Goal: Information Seeking & Learning: Learn about a topic

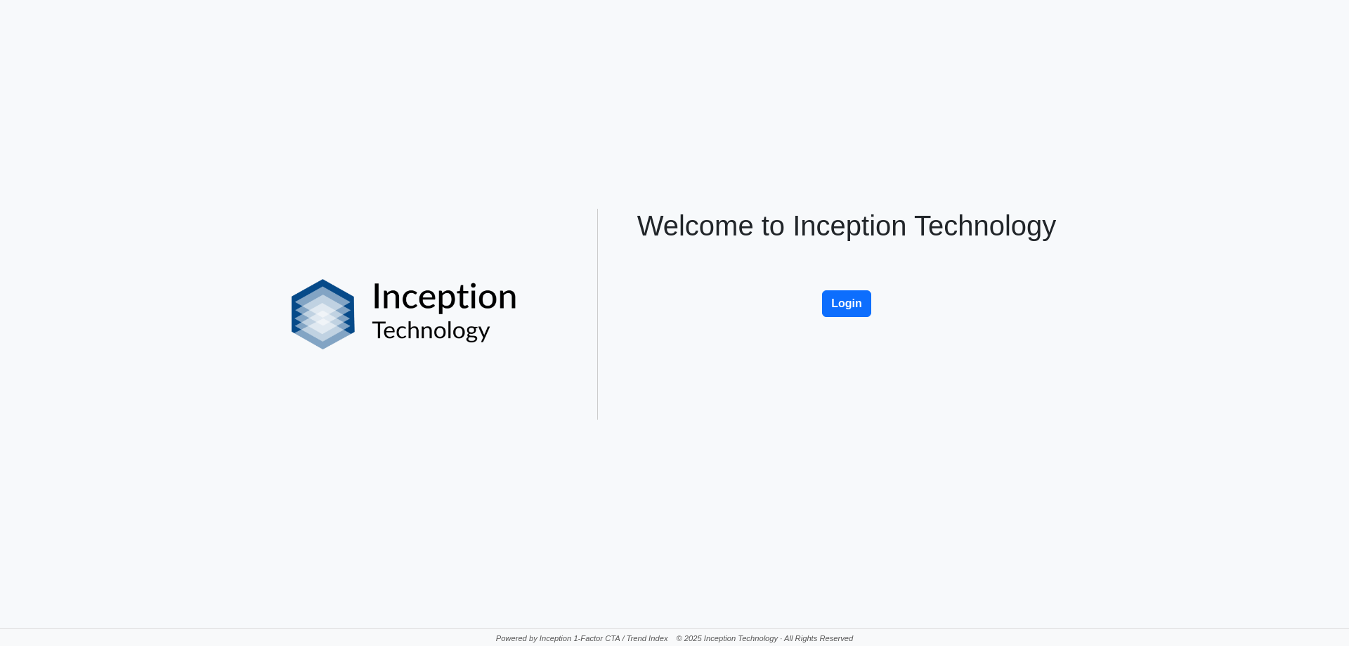
click at [831, 332] on div "Welcome to Inception Technology Login" at bounding box center [847, 314] width 464 height 211
click at [838, 323] on div "Welcome to Inception Technology Login" at bounding box center [847, 314] width 464 height 211
click at [859, 303] on button "Login" at bounding box center [846, 303] width 49 height 27
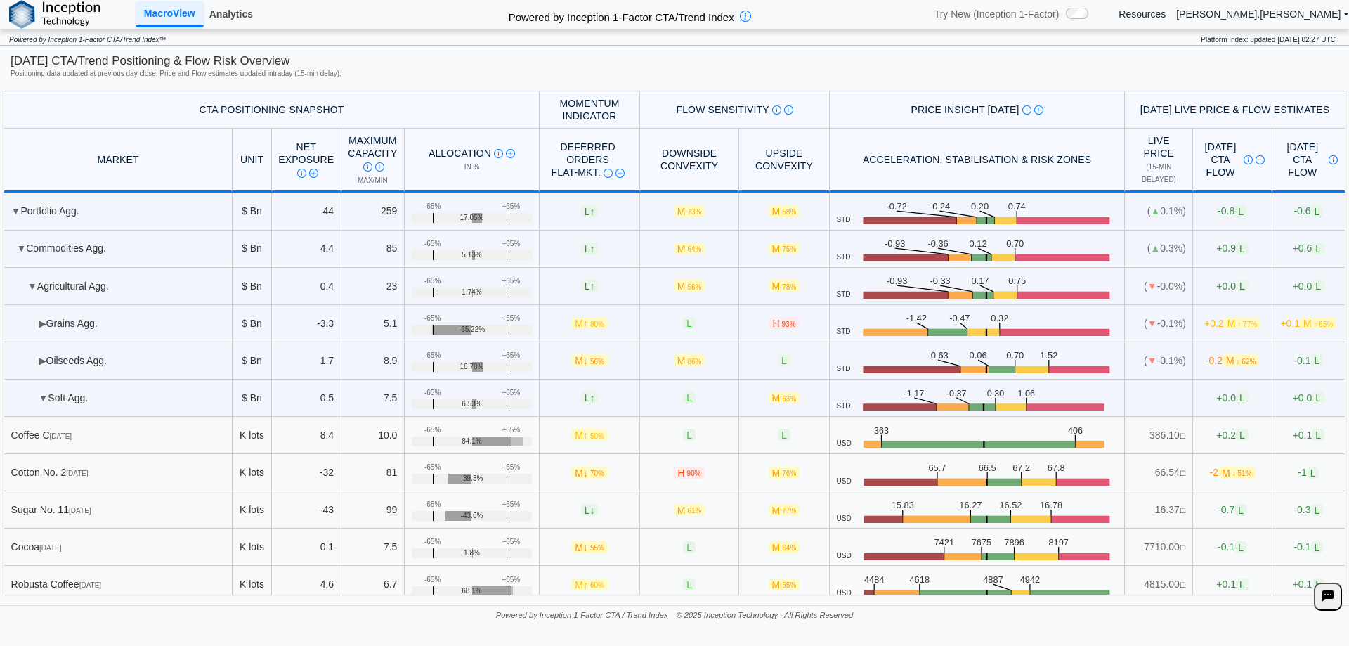
click at [229, 8] on link "Analytics" at bounding box center [231, 14] width 55 height 24
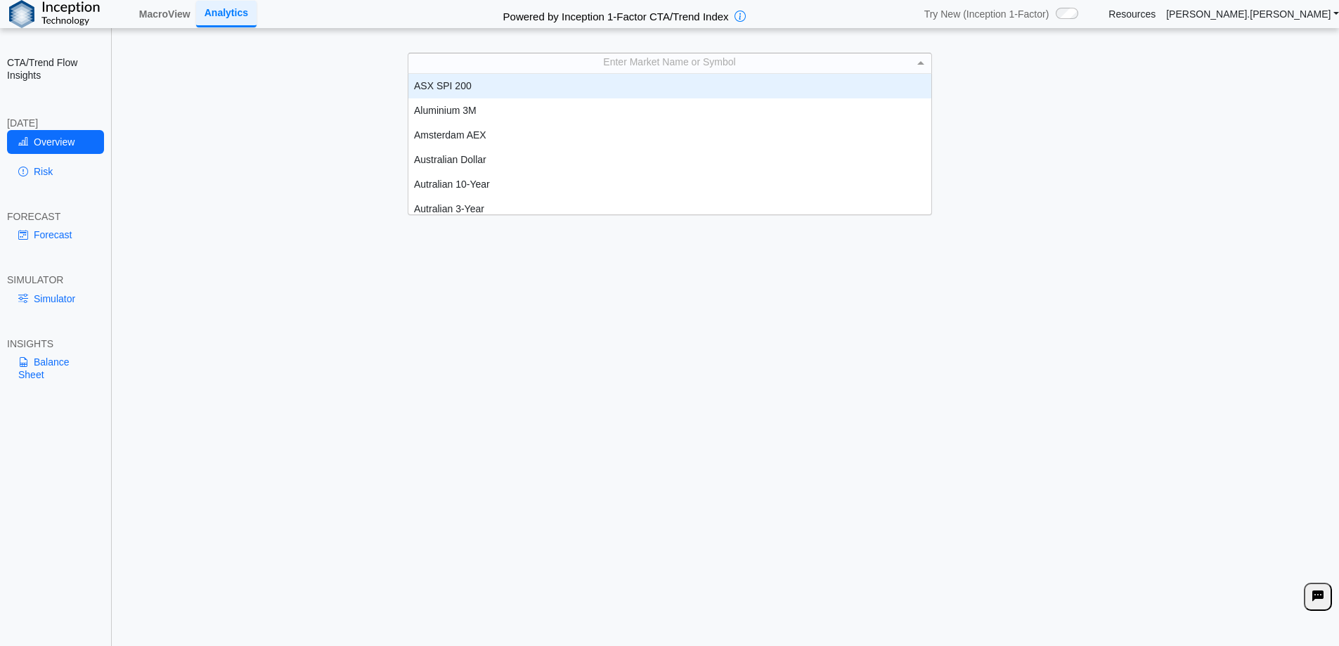
click at [564, 65] on div "Enter Market Name or Symbol" at bounding box center [669, 63] width 523 height 20
type input "*****"
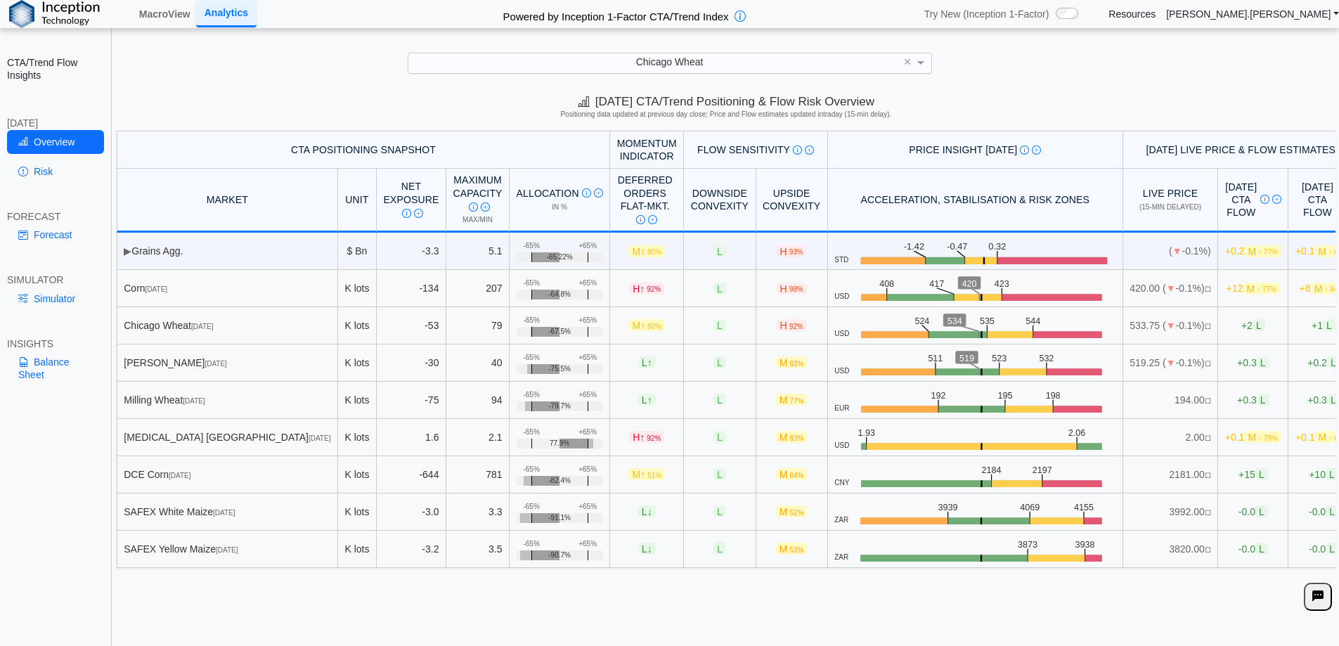
click at [528, 69] on div "Chicago Wheat" at bounding box center [669, 63] width 523 height 20
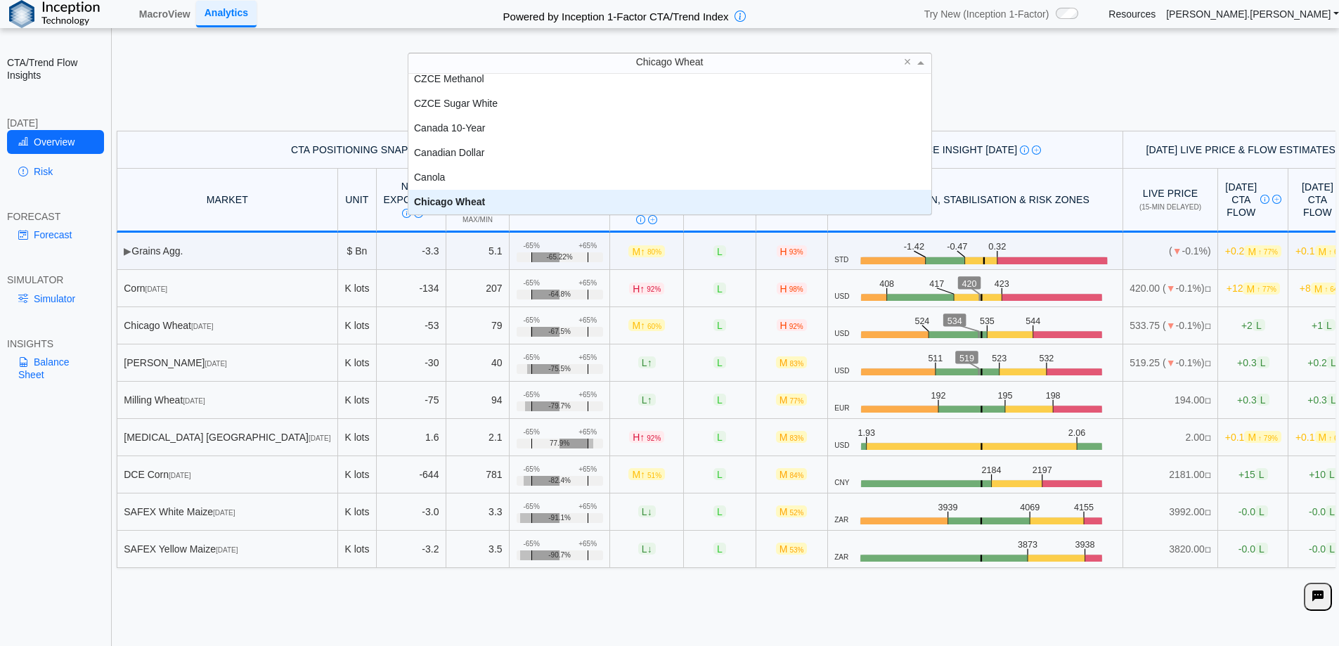
scroll to position [130, 512]
type input "***"
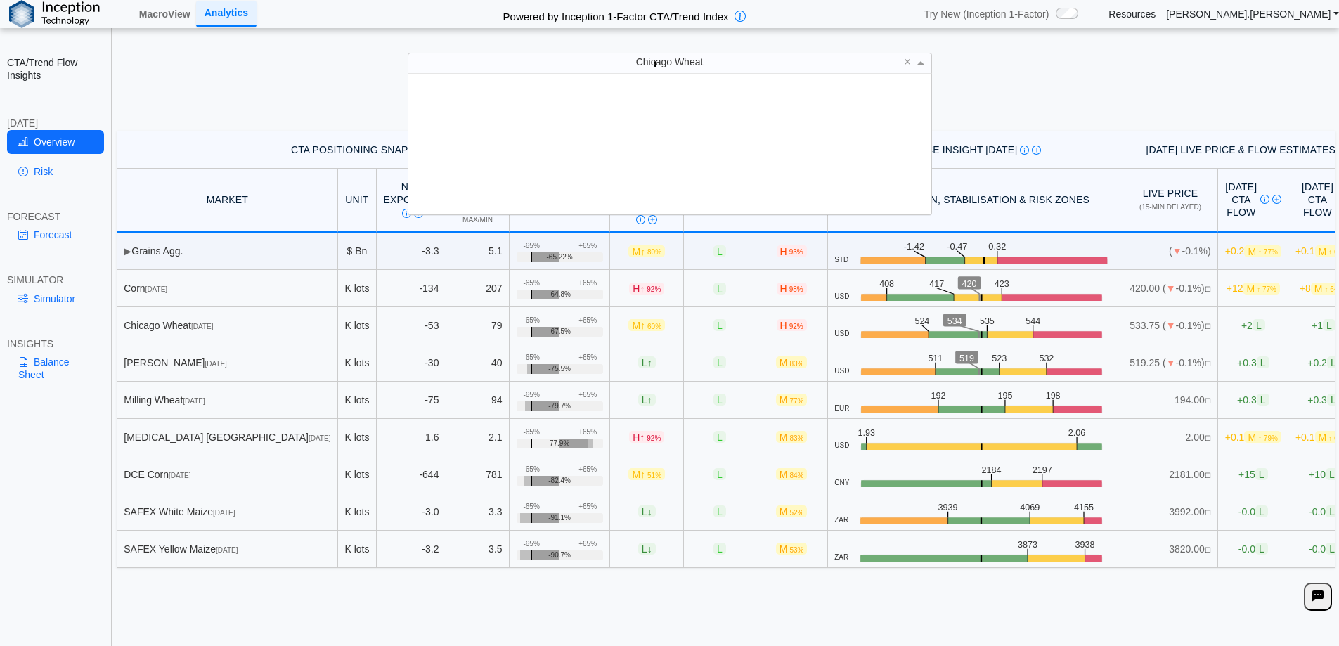
scroll to position [112, 512]
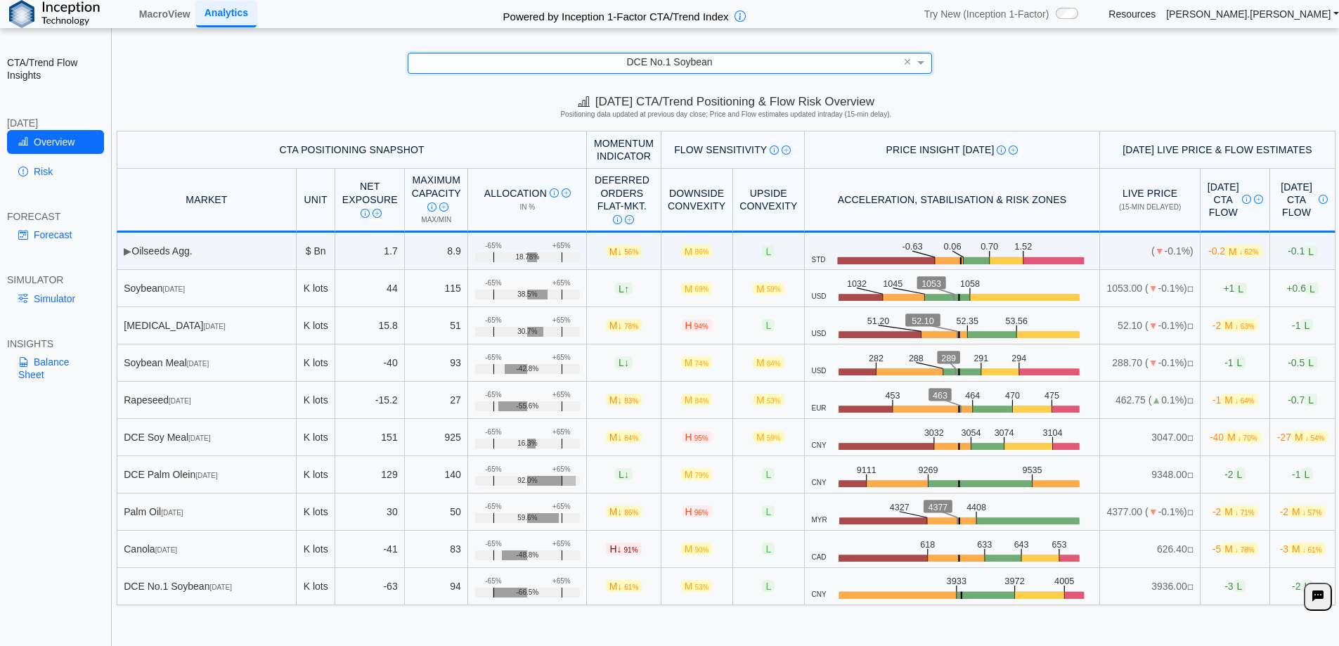
click at [585, 65] on div "DCE No.1 Soybean" at bounding box center [669, 63] width 523 height 20
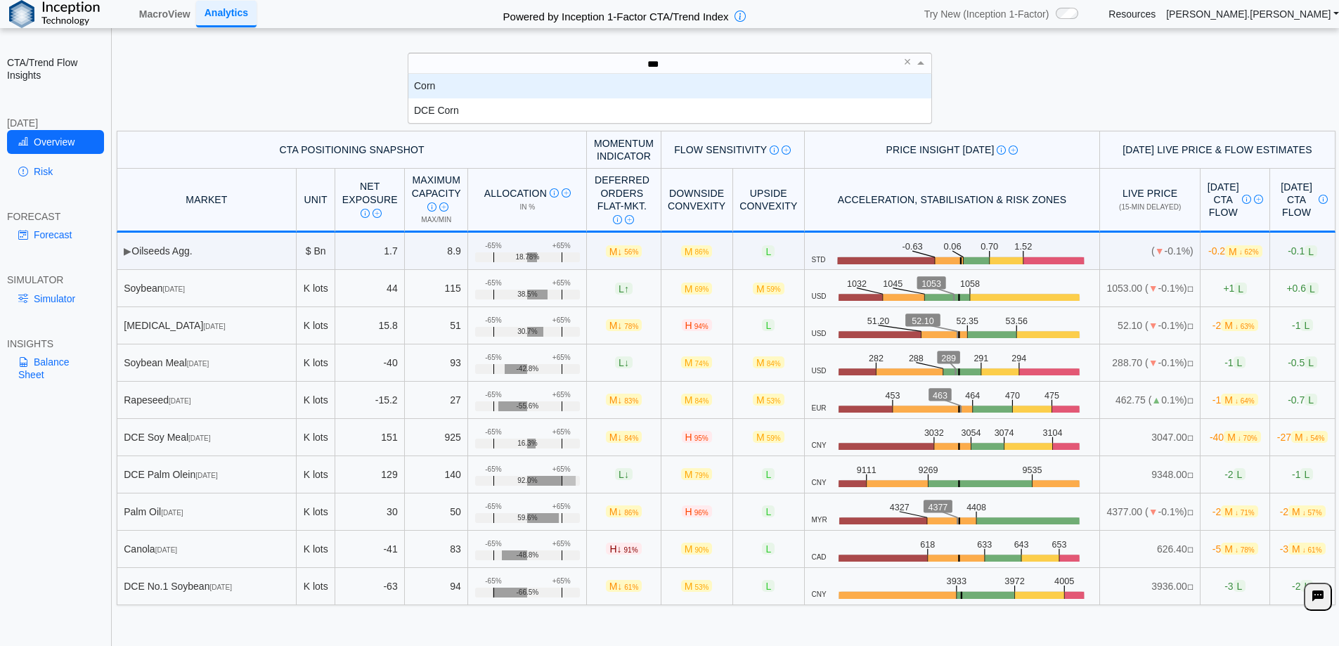
scroll to position [39, 512]
type input "****"
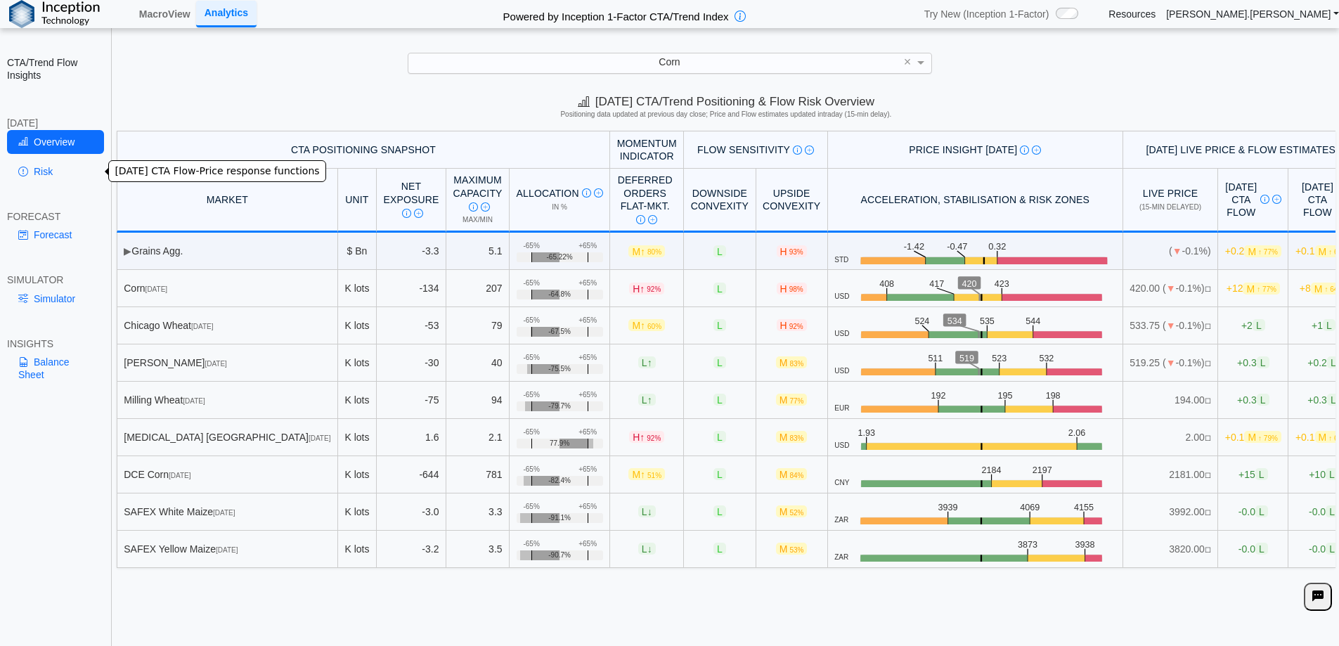
click at [60, 176] on link "Risk" at bounding box center [55, 172] width 97 height 24
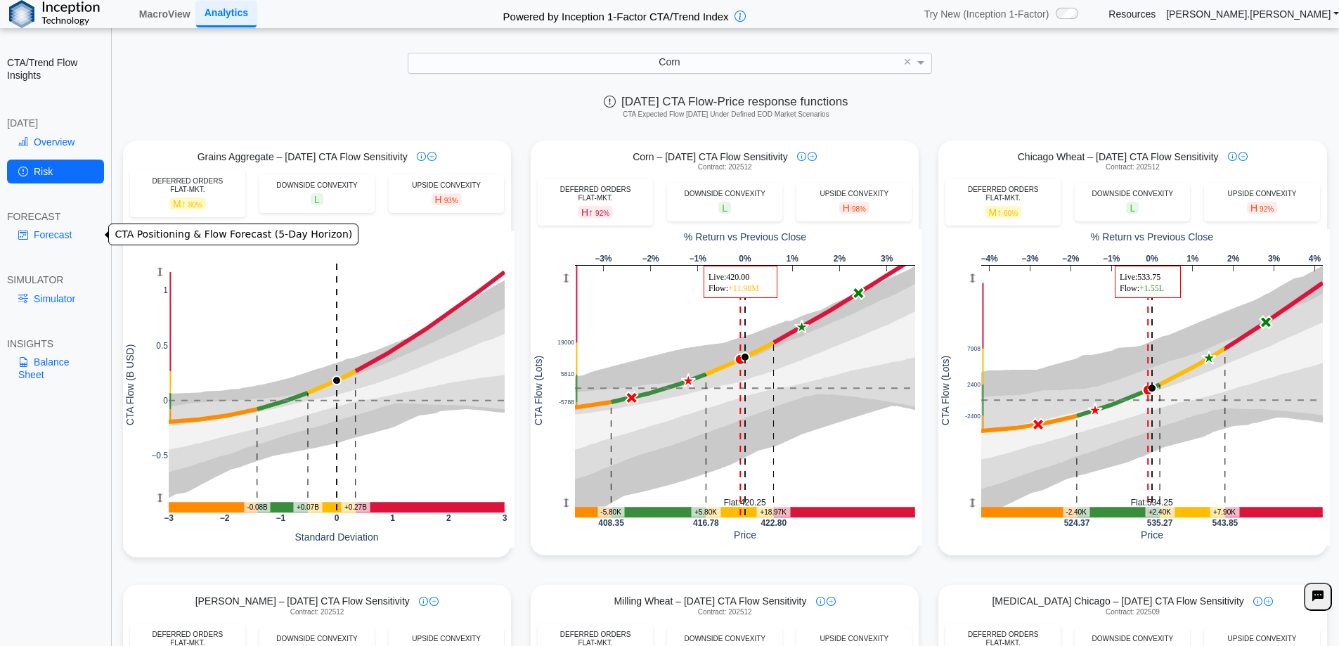
click at [47, 247] on link "Forecast" at bounding box center [55, 235] width 97 height 24
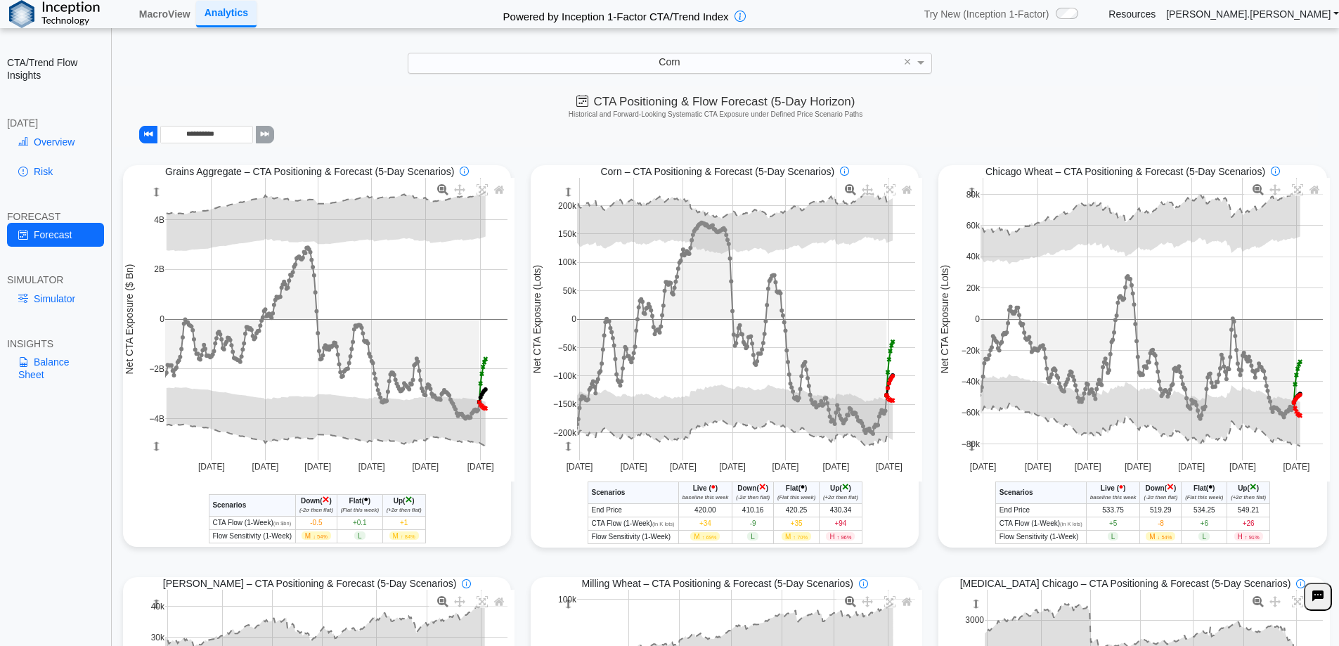
scroll to position [70, 0]
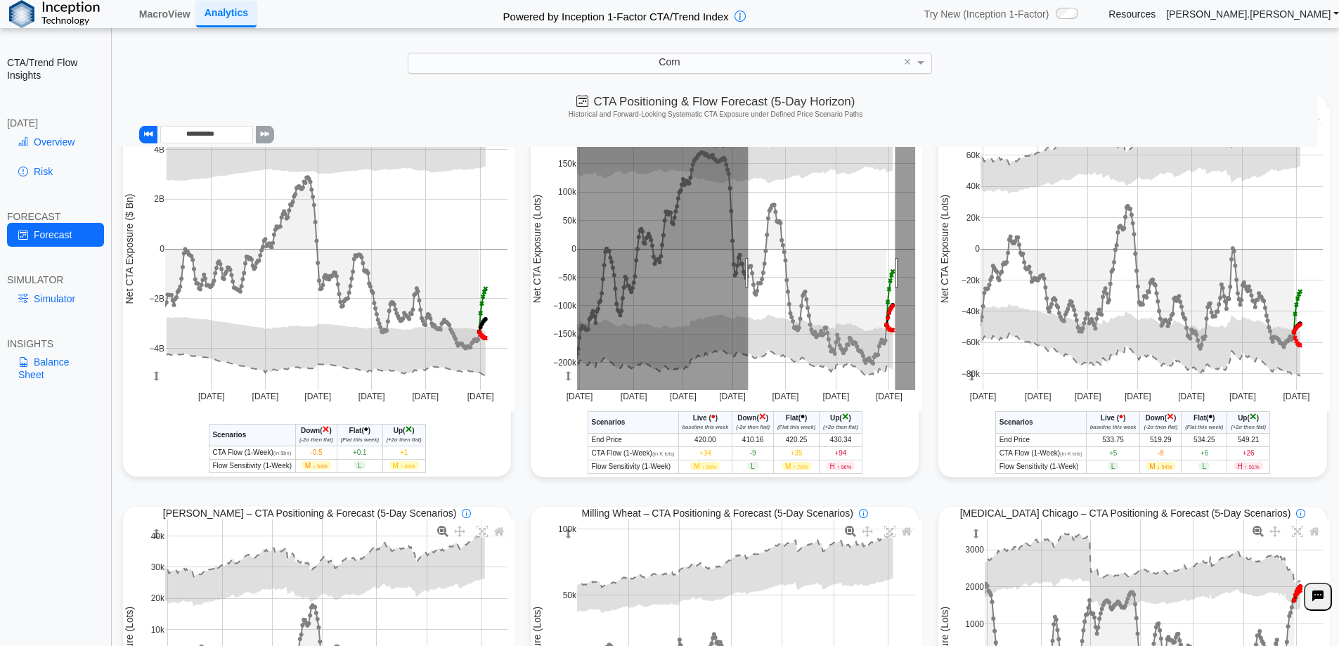
drag, startPoint x: 743, startPoint y: 274, endPoint x: 890, endPoint y: 276, distance: 146.9
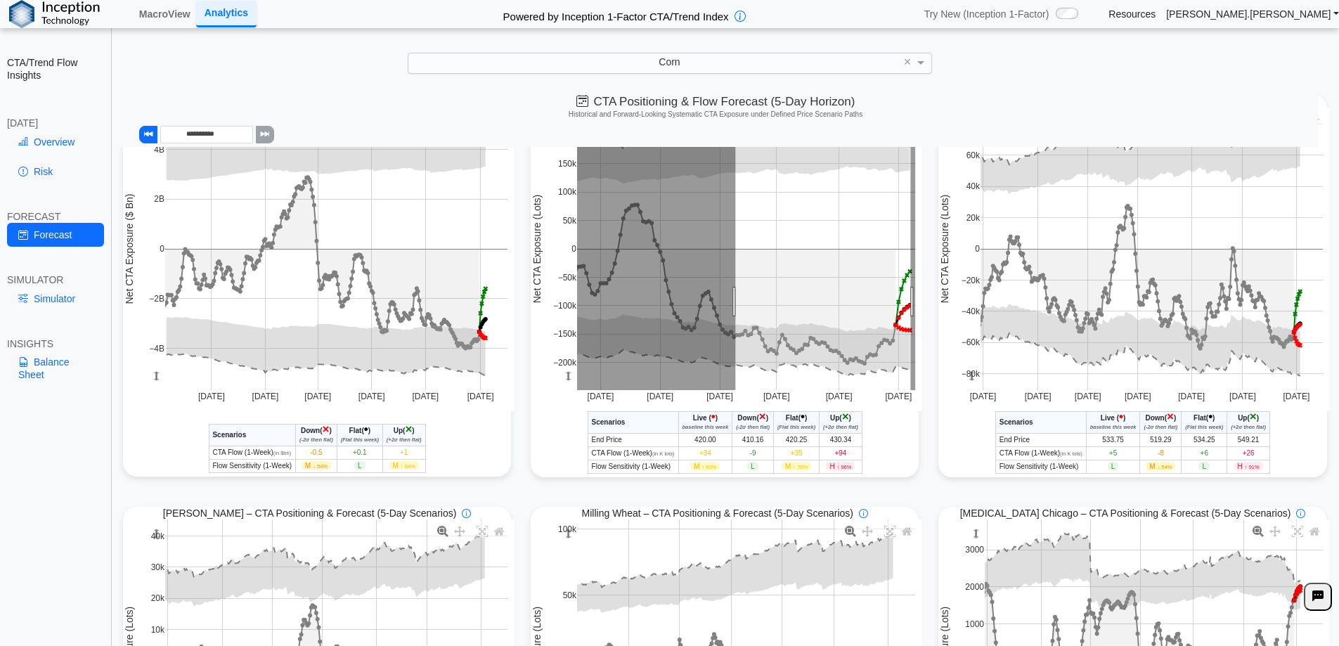
drag, startPoint x: 730, startPoint y: 303, endPoint x: 905, endPoint y: 309, distance: 175.1
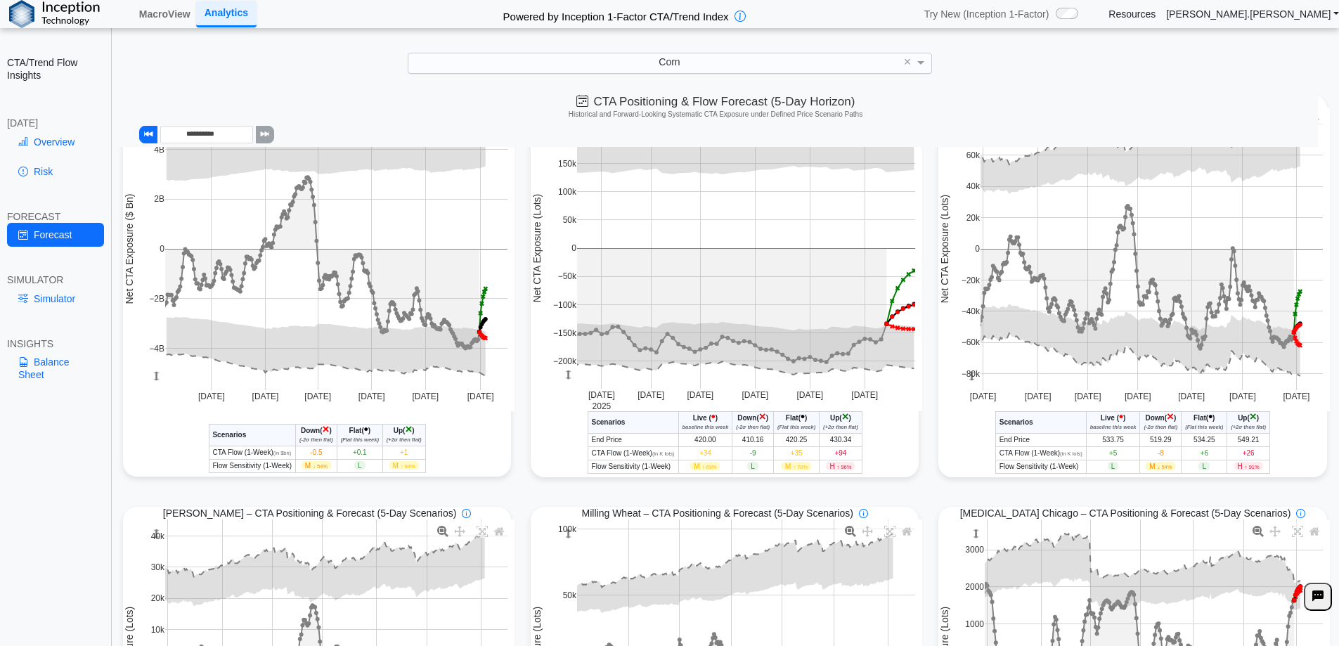
scroll to position [0, 0]
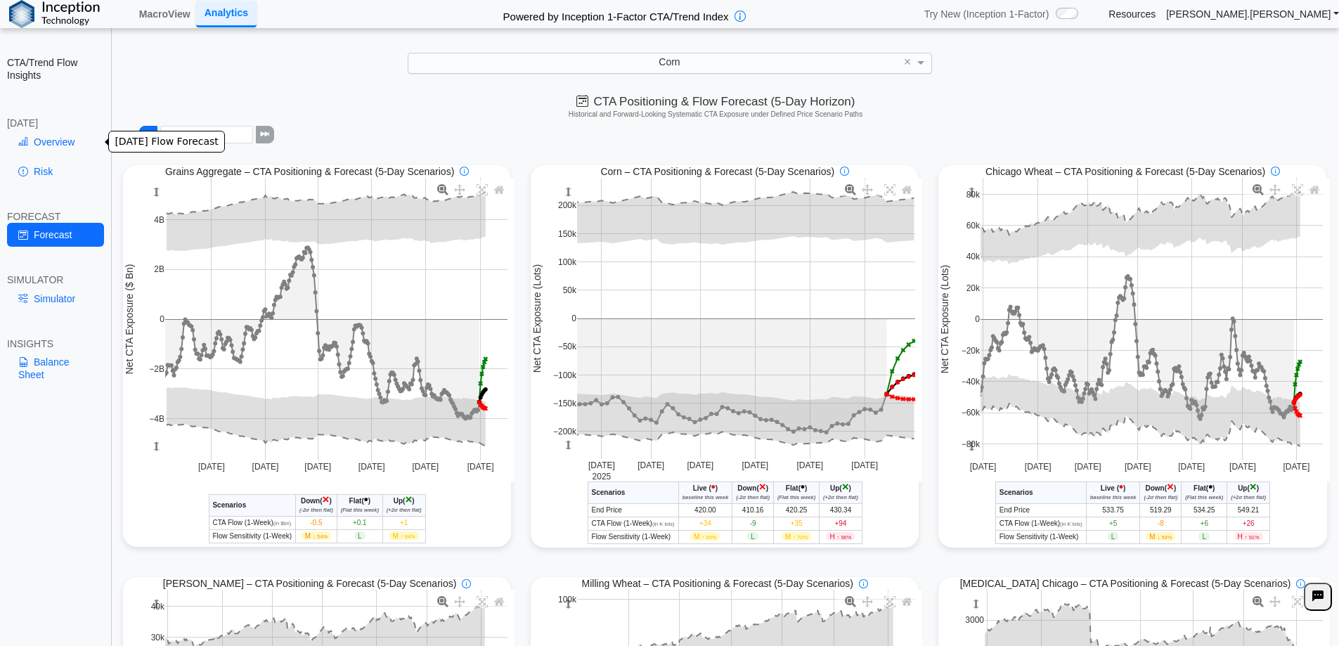
click at [71, 136] on link "Overview" at bounding box center [55, 142] width 97 height 24
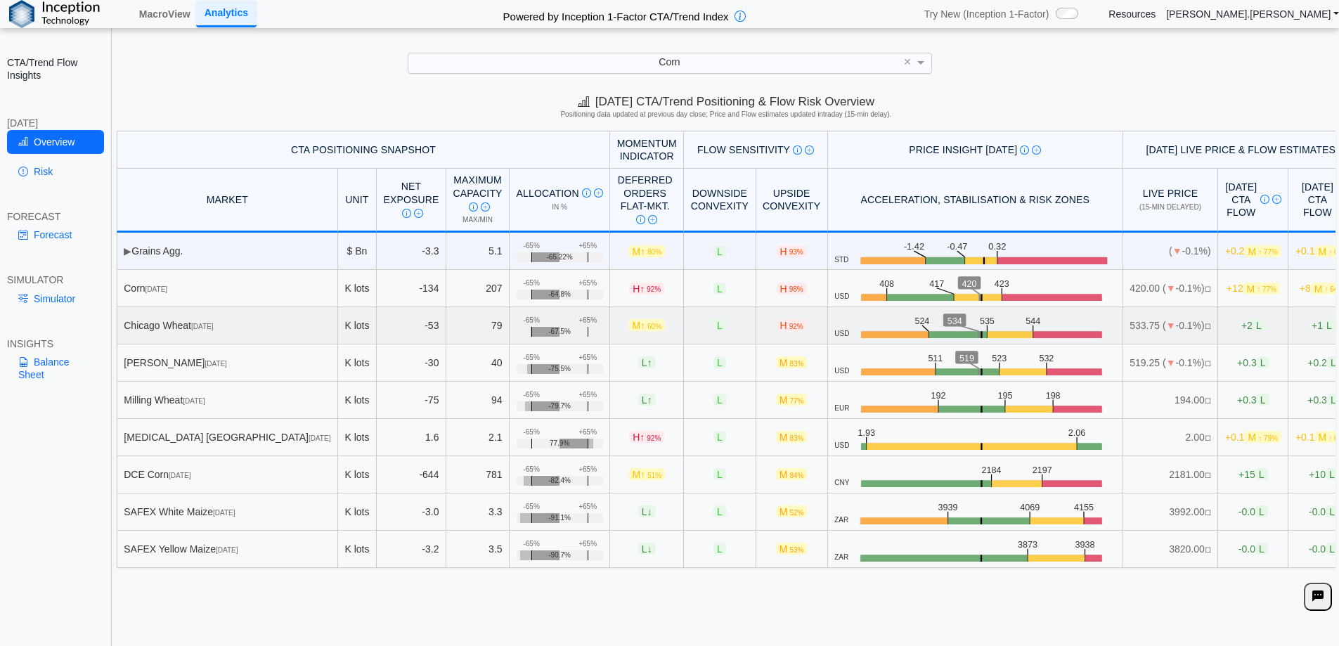
click at [1241, 329] on span "+2 L" at bounding box center [1253, 325] width 24 height 12
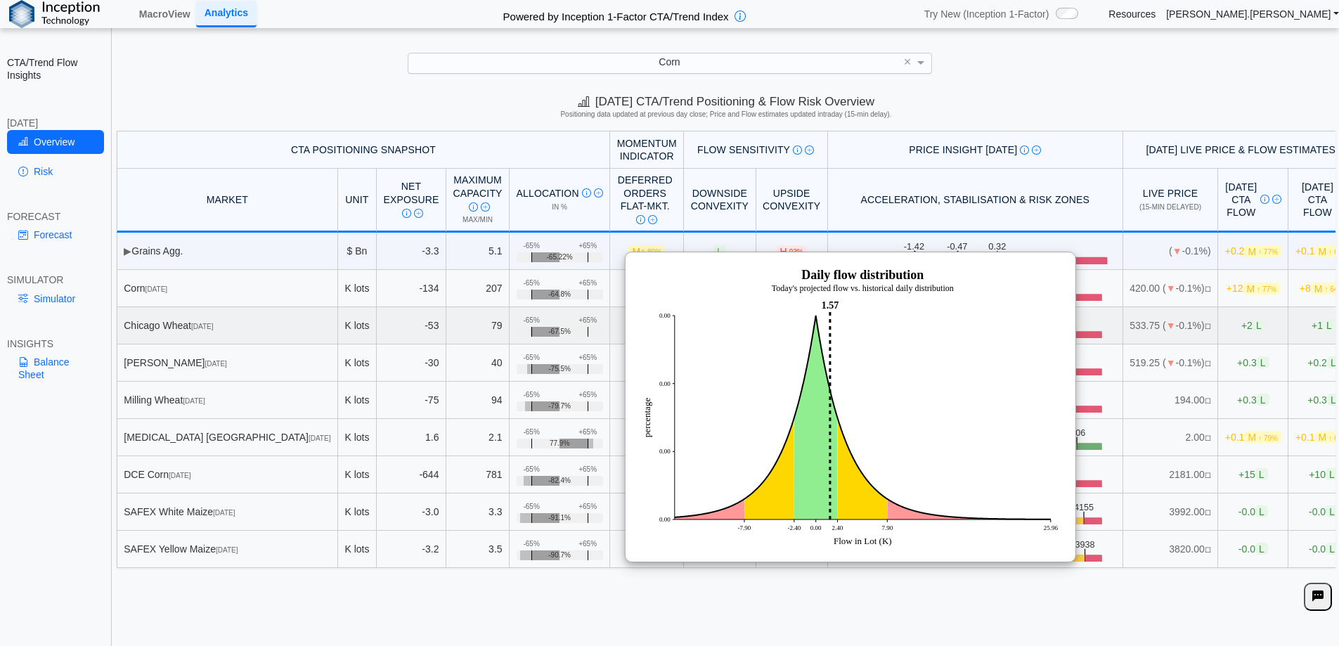
click at [1241, 322] on span "+2 L" at bounding box center [1253, 325] width 24 height 12
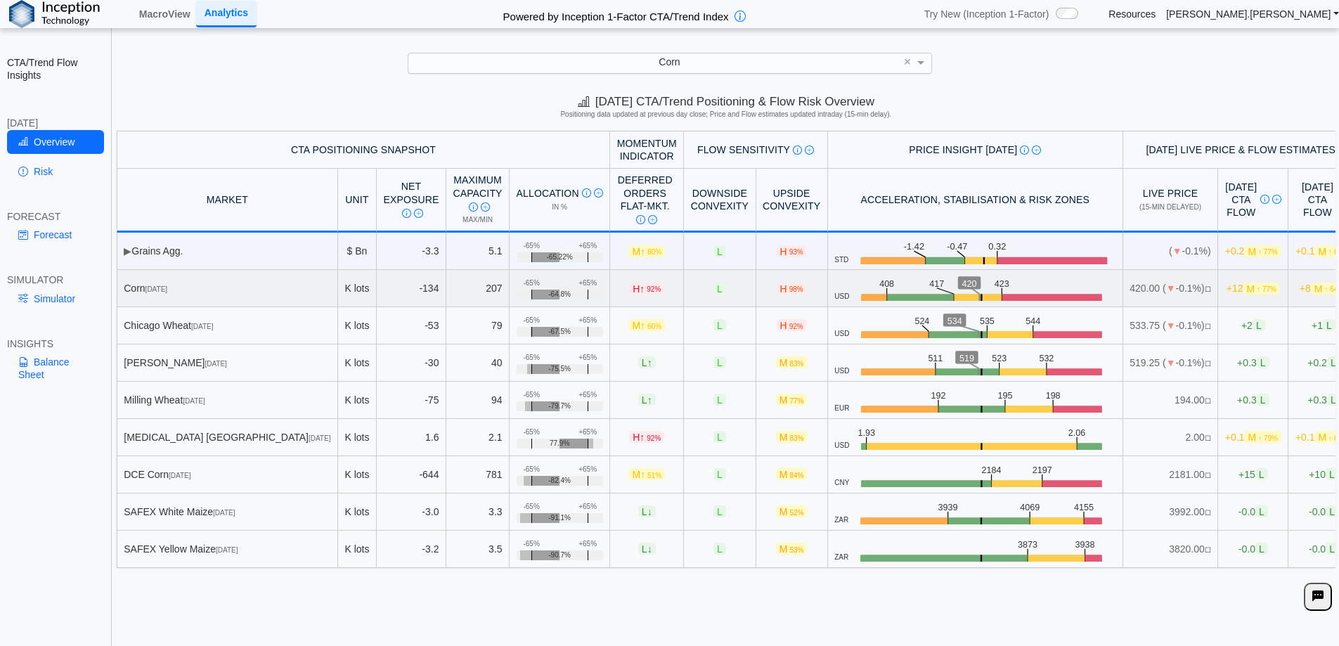
click at [1242, 294] on span "M ↑ 77%" at bounding box center [1260, 289] width 37 height 12
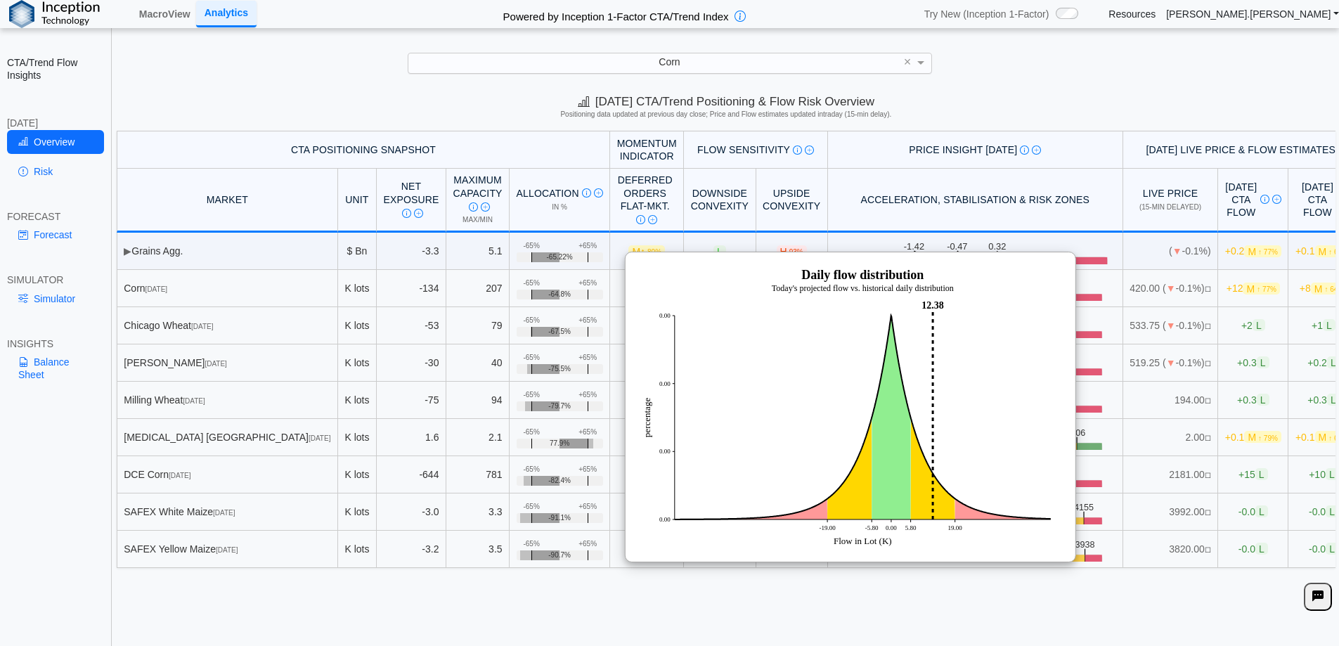
click at [1020, 80] on div "**********" at bounding box center [669, 333] width 1339 height 667
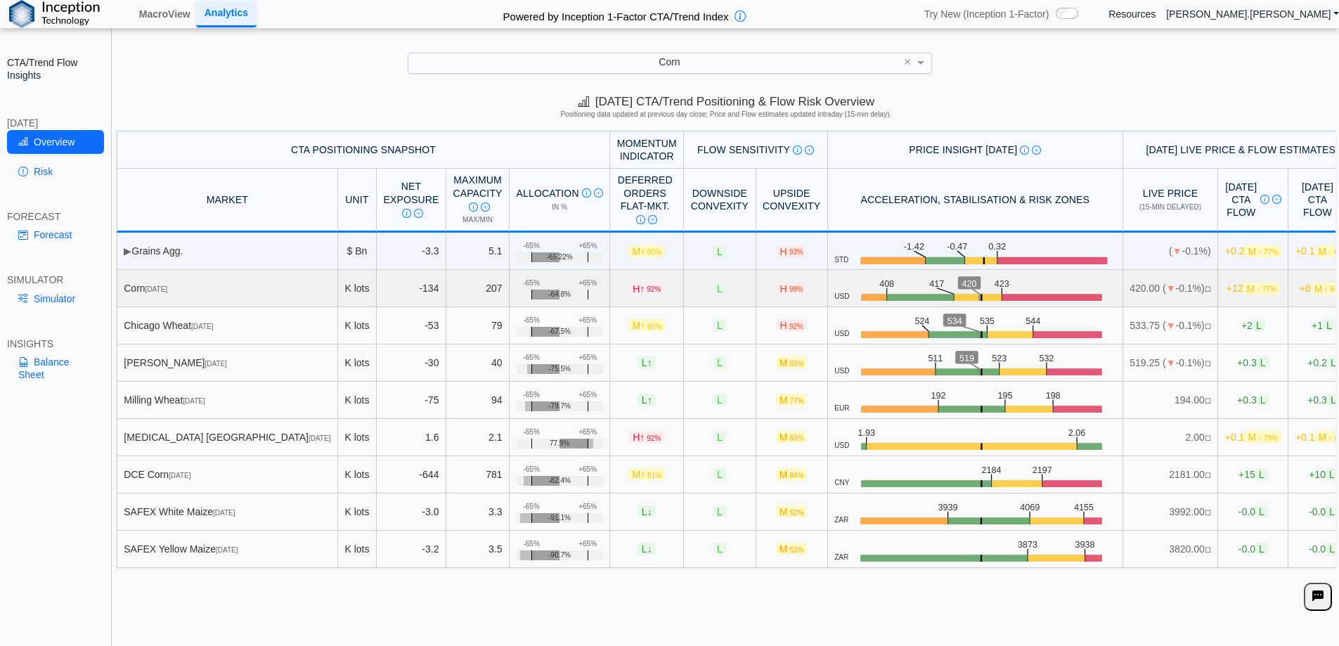
click at [509, 300] on td "+65% -65% -64.8%" at bounding box center [559, 288] width 100 height 37
click at [60, 232] on link "Forecast" at bounding box center [55, 235] width 97 height 24
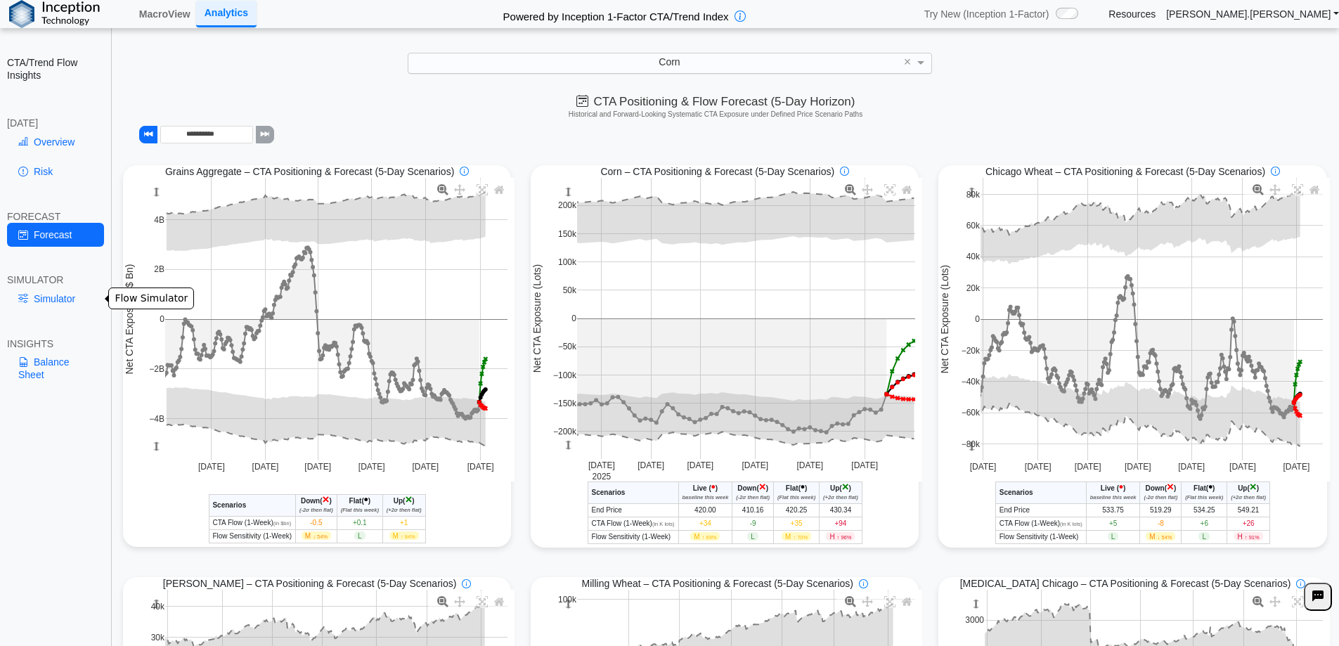
click at [53, 301] on link "Simulator" at bounding box center [55, 299] width 97 height 24
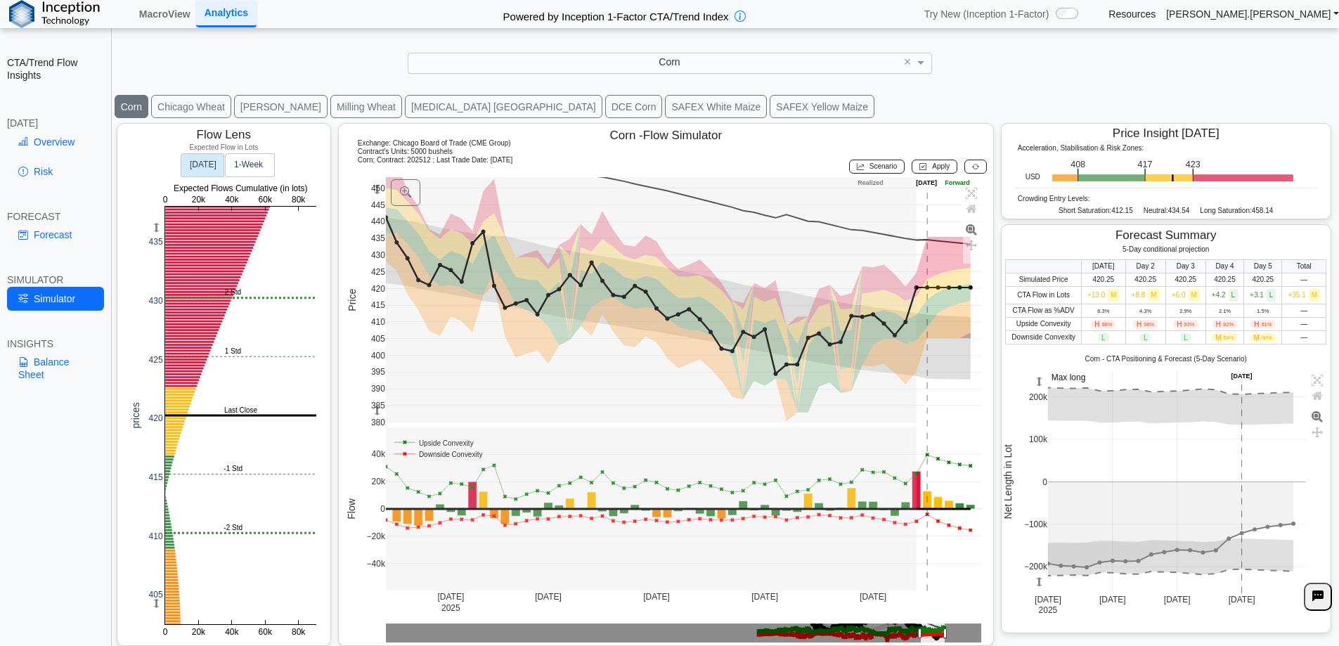
scroll to position [23, 0]
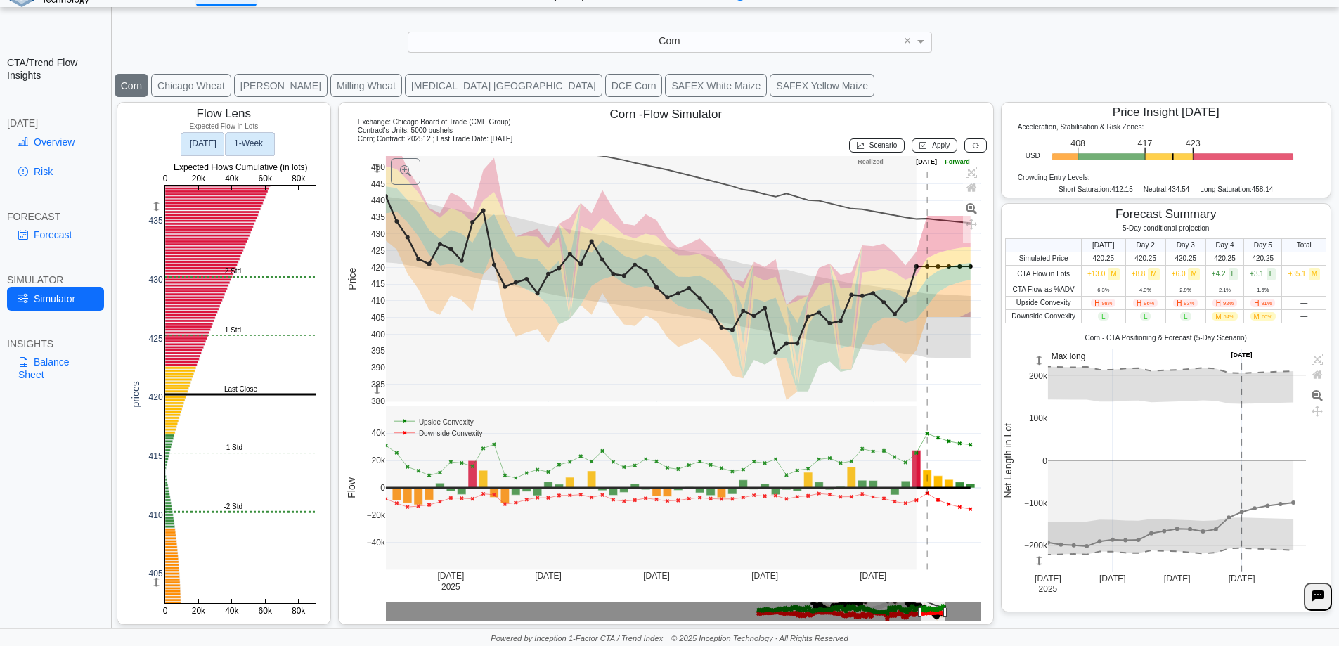
click at [245, 140] on text "1‑Week" at bounding box center [249, 144] width 30 height 10
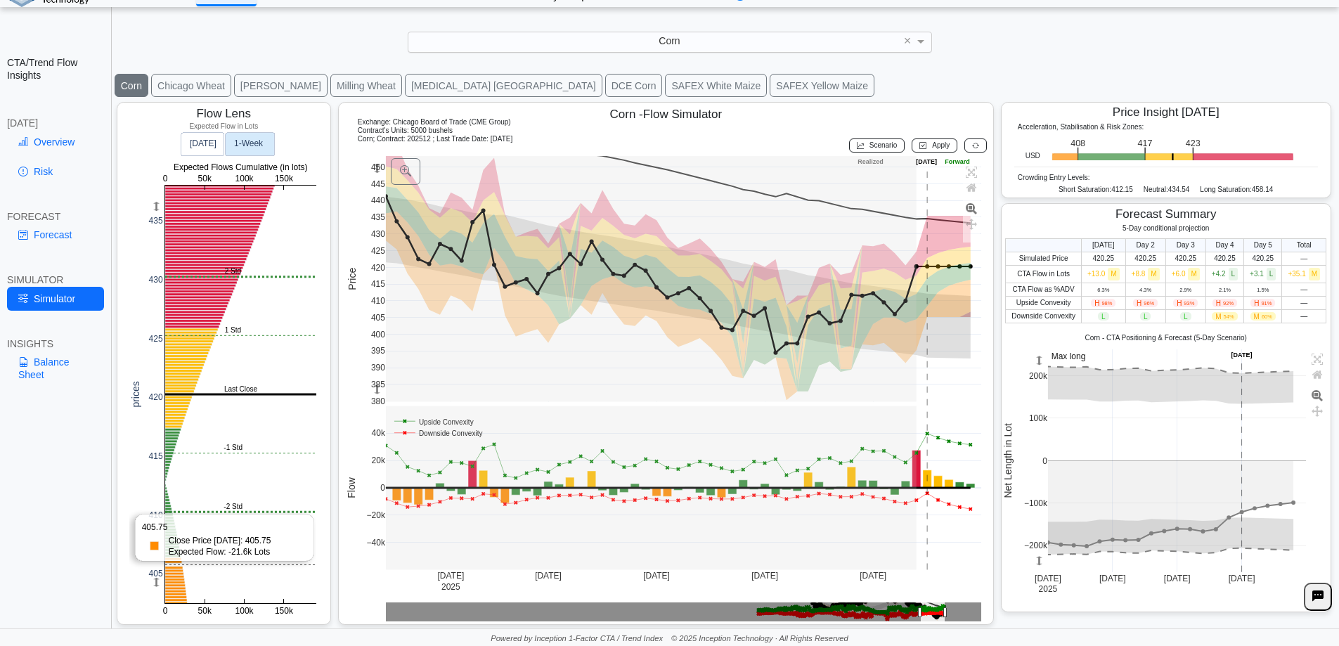
scroll to position [0, 0]
